Goal: Find specific page/section: Find specific page/section

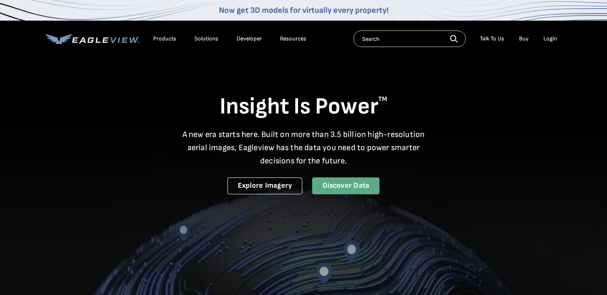
click at [344, 184] on link "Discover Data" at bounding box center [345, 186] width 67 height 17
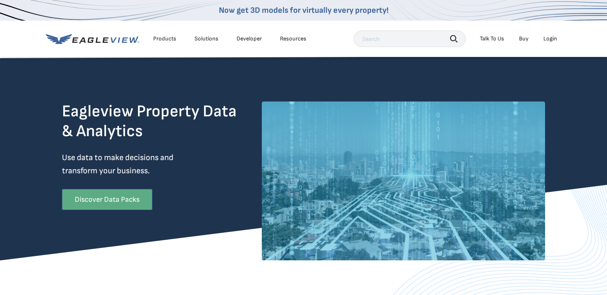
click at [136, 196] on link "Discover Data Packs" at bounding box center [107, 199] width 90 height 21
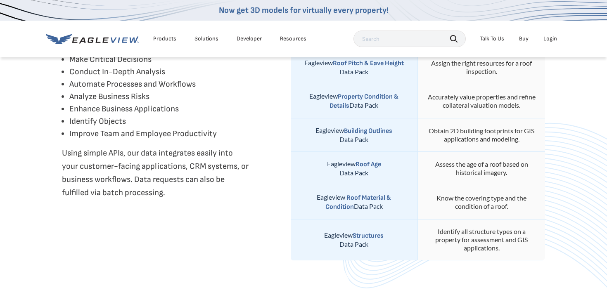
scroll to position [418, 0]
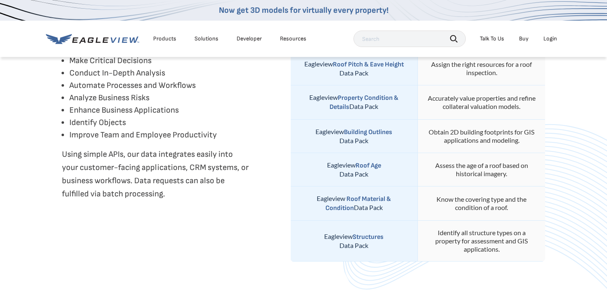
click at [372, 165] on strong "Roof Age" at bounding box center [369, 166] width 26 height 8
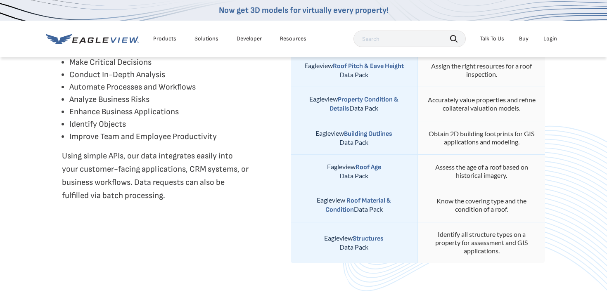
click at [551, 40] on div "Login" at bounding box center [551, 38] width 14 height 7
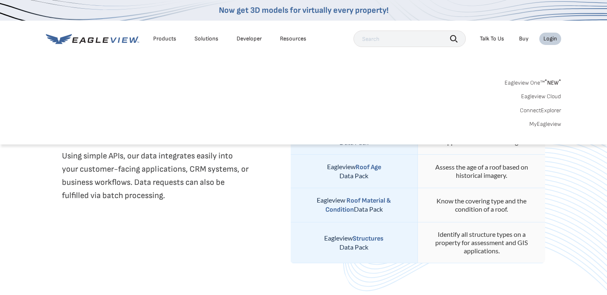
click at [543, 125] on link "MyEagleview" at bounding box center [546, 124] width 32 height 7
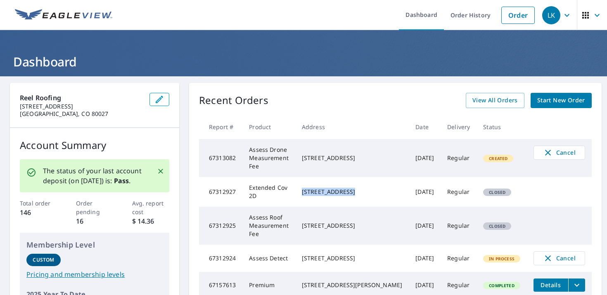
drag, startPoint x: 388, startPoint y: 179, endPoint x: 336, endPoint y: 178, distance: 52.1
click at [336, 188] on div "[STREET_ADDRESS]" at bounding box center [352, 192] width 100 height 8
copy div "[STREET_ADDRESS]"
